Goal: Find specific page/section: Find specific page/section

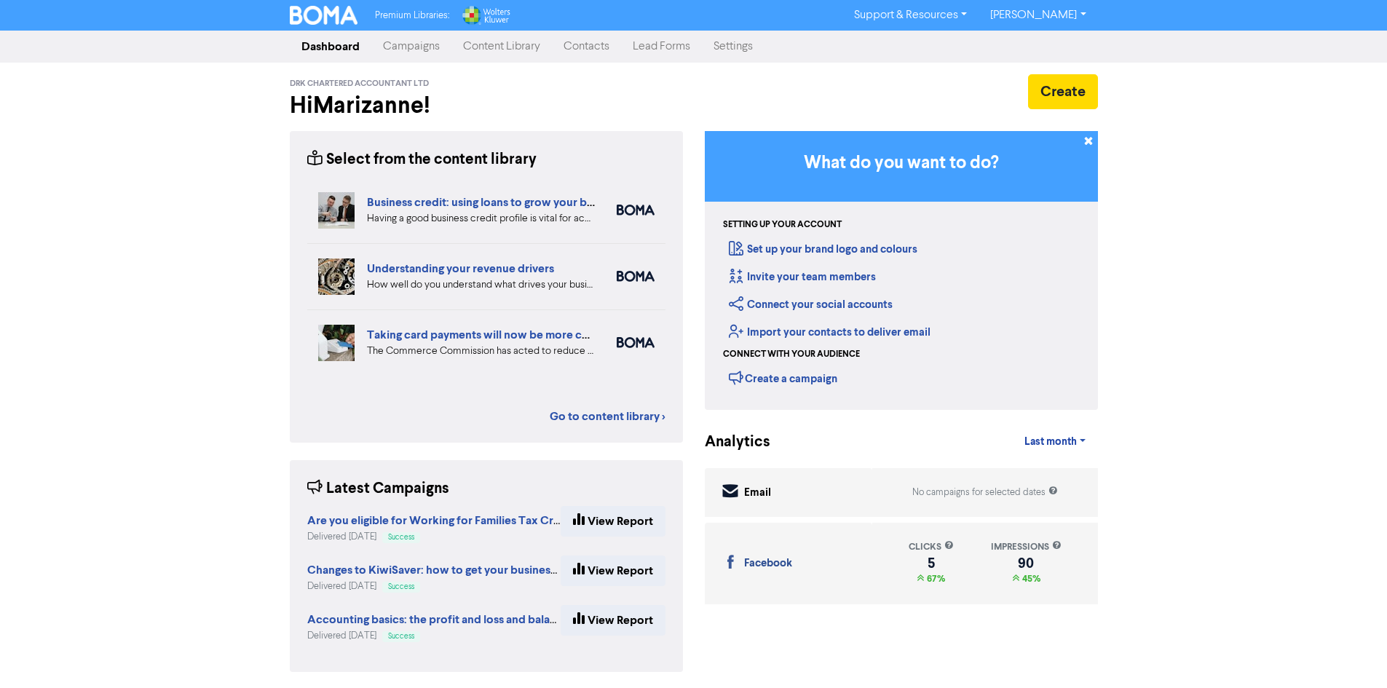
click at [423, 46] on link "Campaigns" at bounding box center [411, 46] width 80 height 29
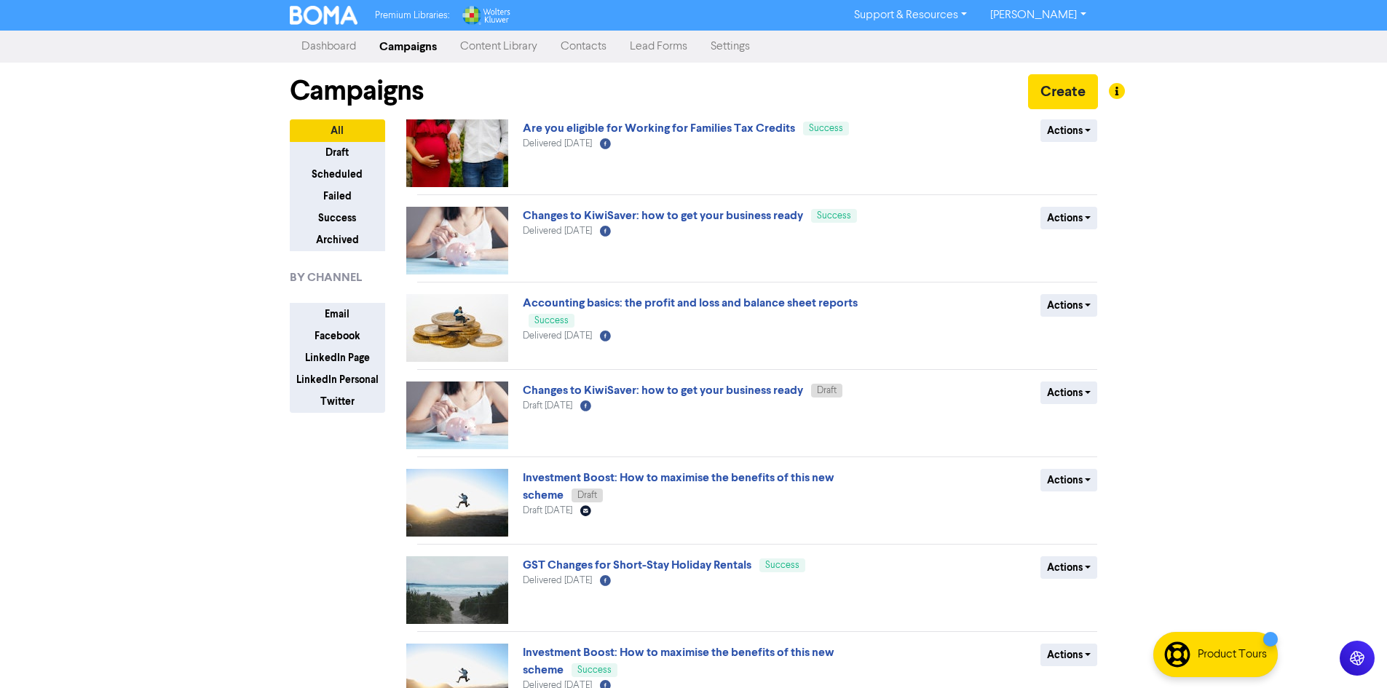
click at [503, 54] on link "Content Library" at bounding box center [499, 46] width 101 height 29
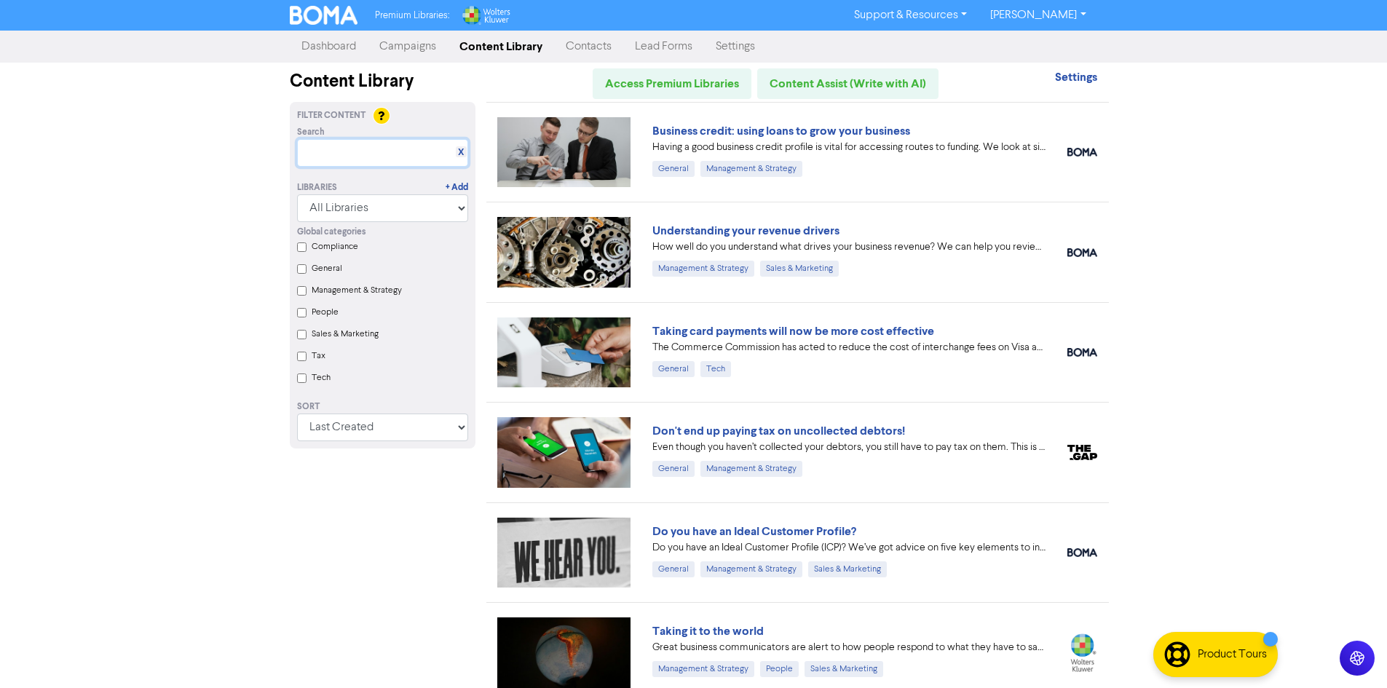
click at [347, 150] on input "text" at bounding box center [382, 153] width 171 height 28
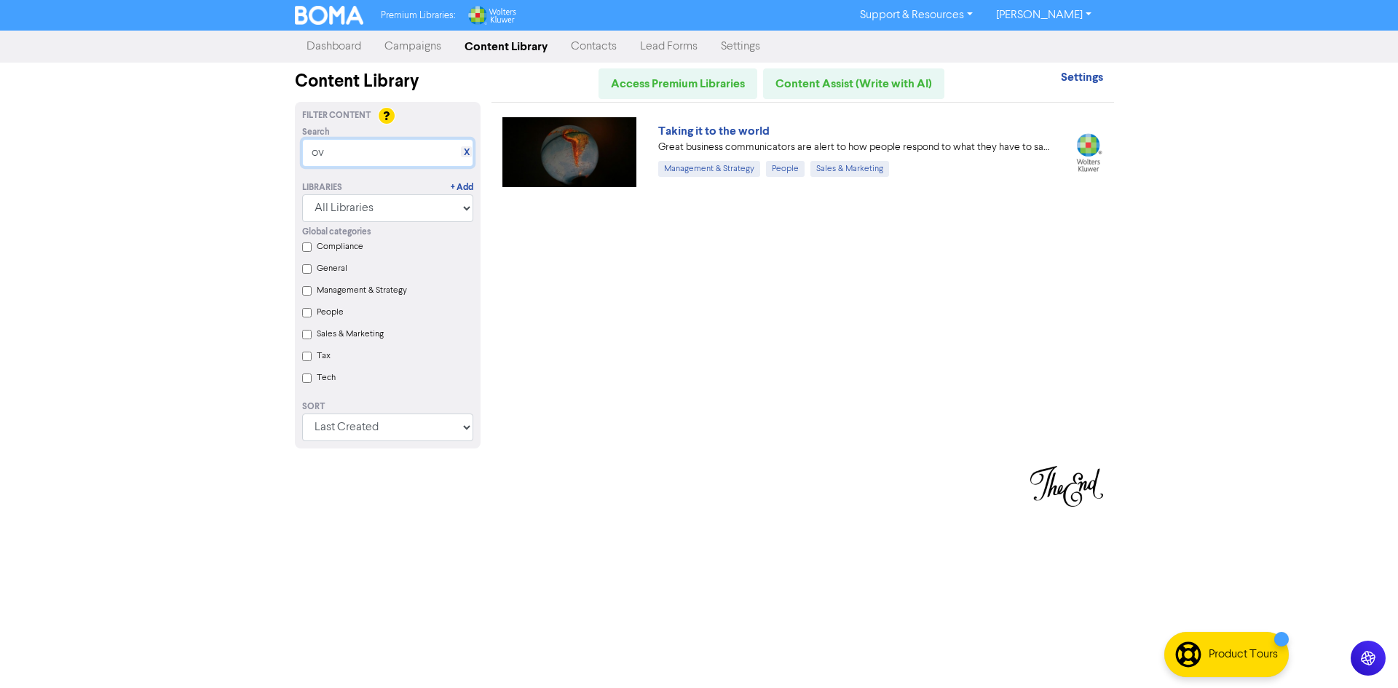
type input "o"
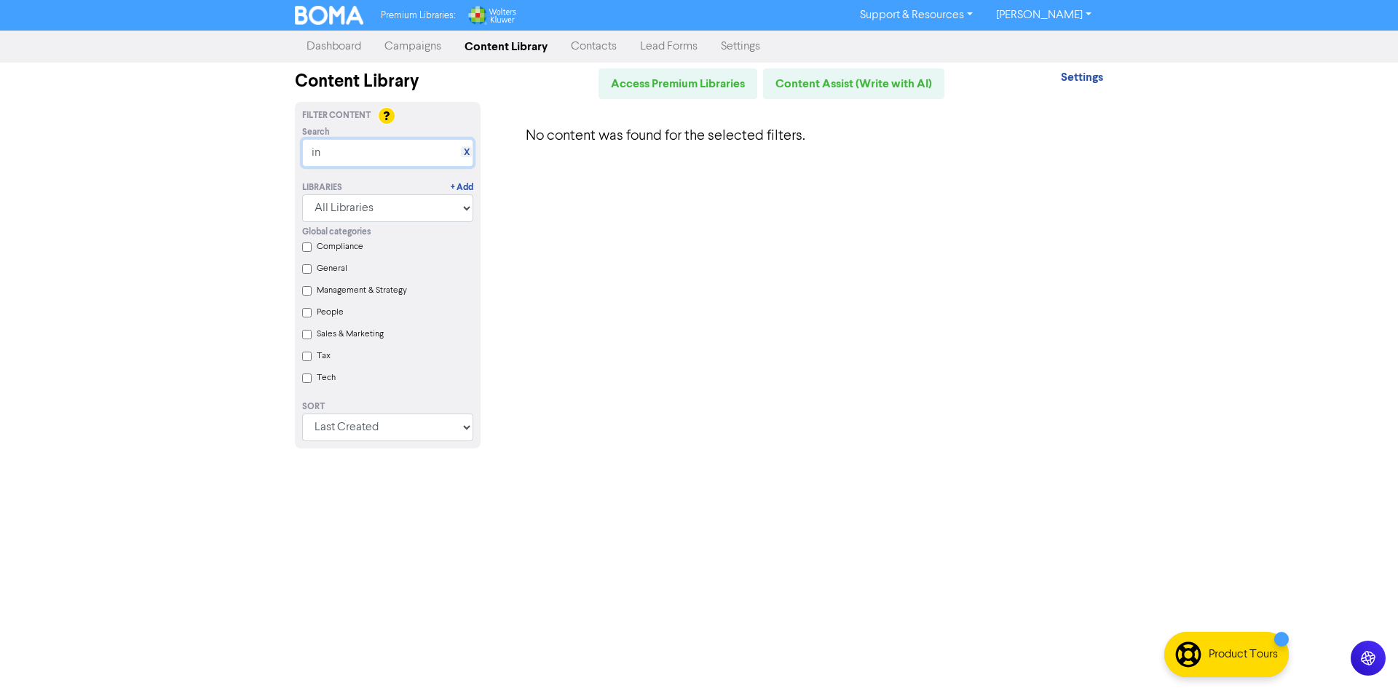
type input "i"
click at [305, 359] on input "Tax" at bounding box center [306, 356] width 9 height 9
checkbox input "true"
